Goal: Task Accomplishment & Management: Use online tool/utility

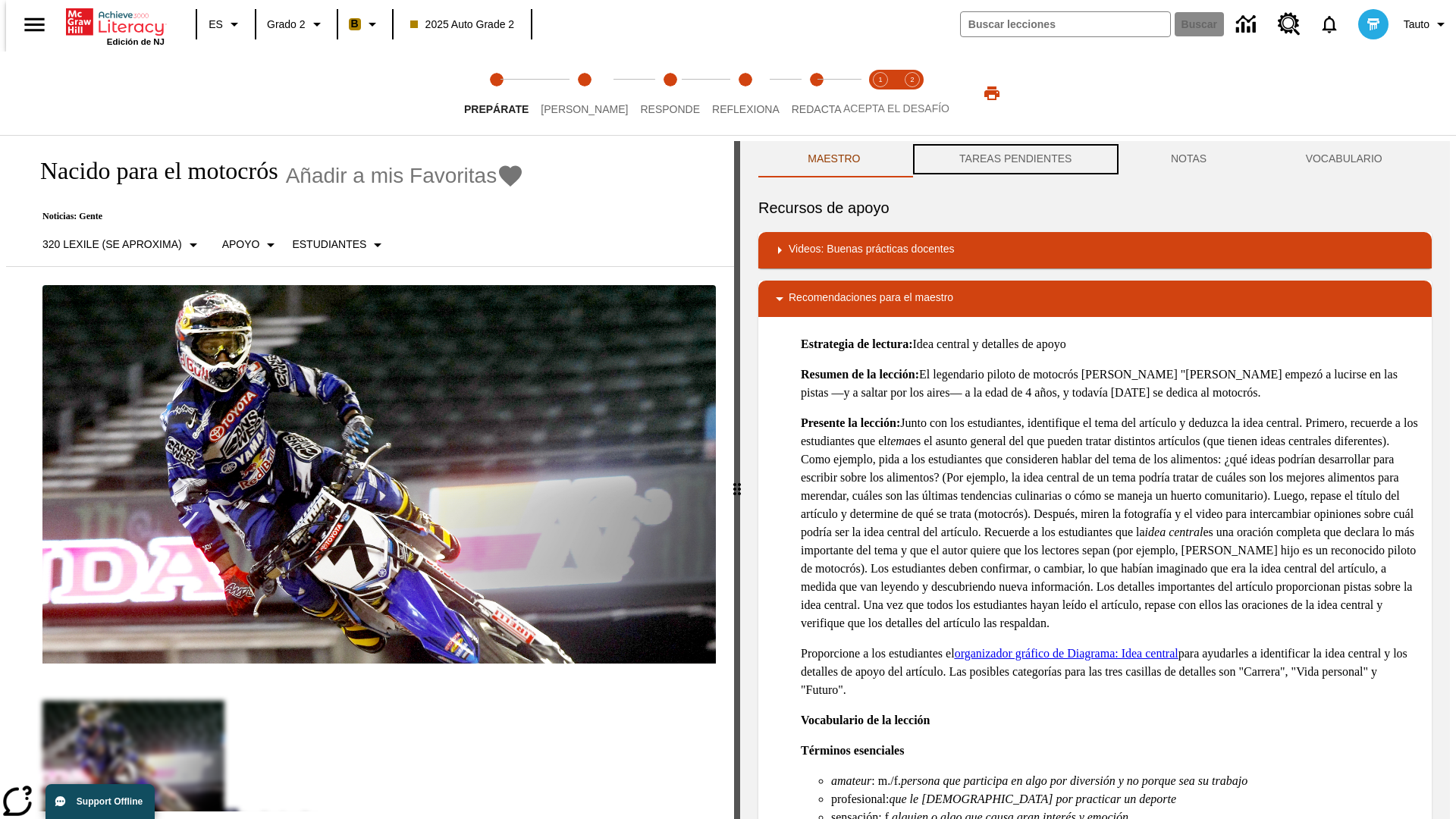
click at [1014, 160] on button "TAREAS PENDIENTES" at bounding box center [1016, 159] width 212 height 36
